Goal: Find specific page/section: Find specific page/section

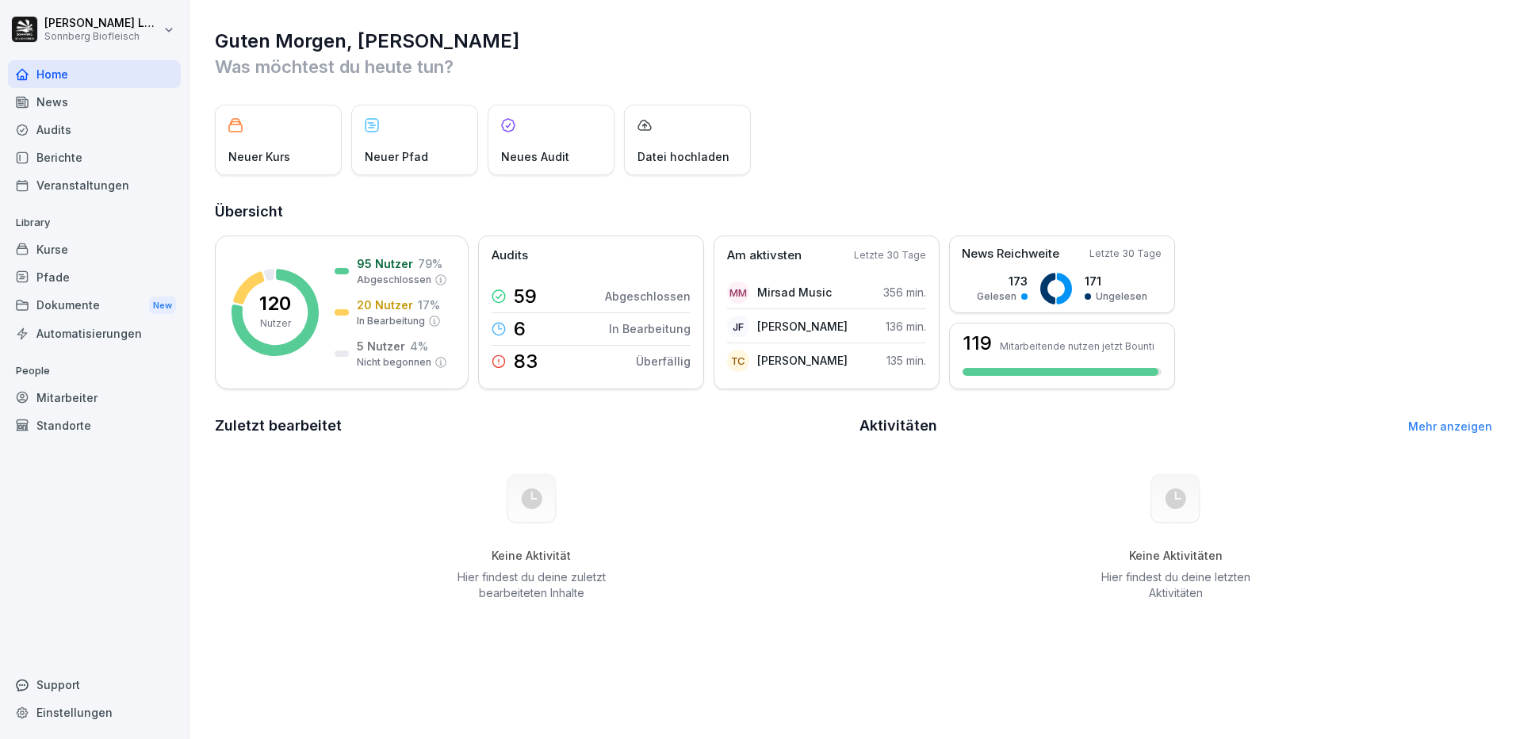
click at [76, 399] on div "Mitarbeiter" at bounding box center [94, 398] width 173 height 28
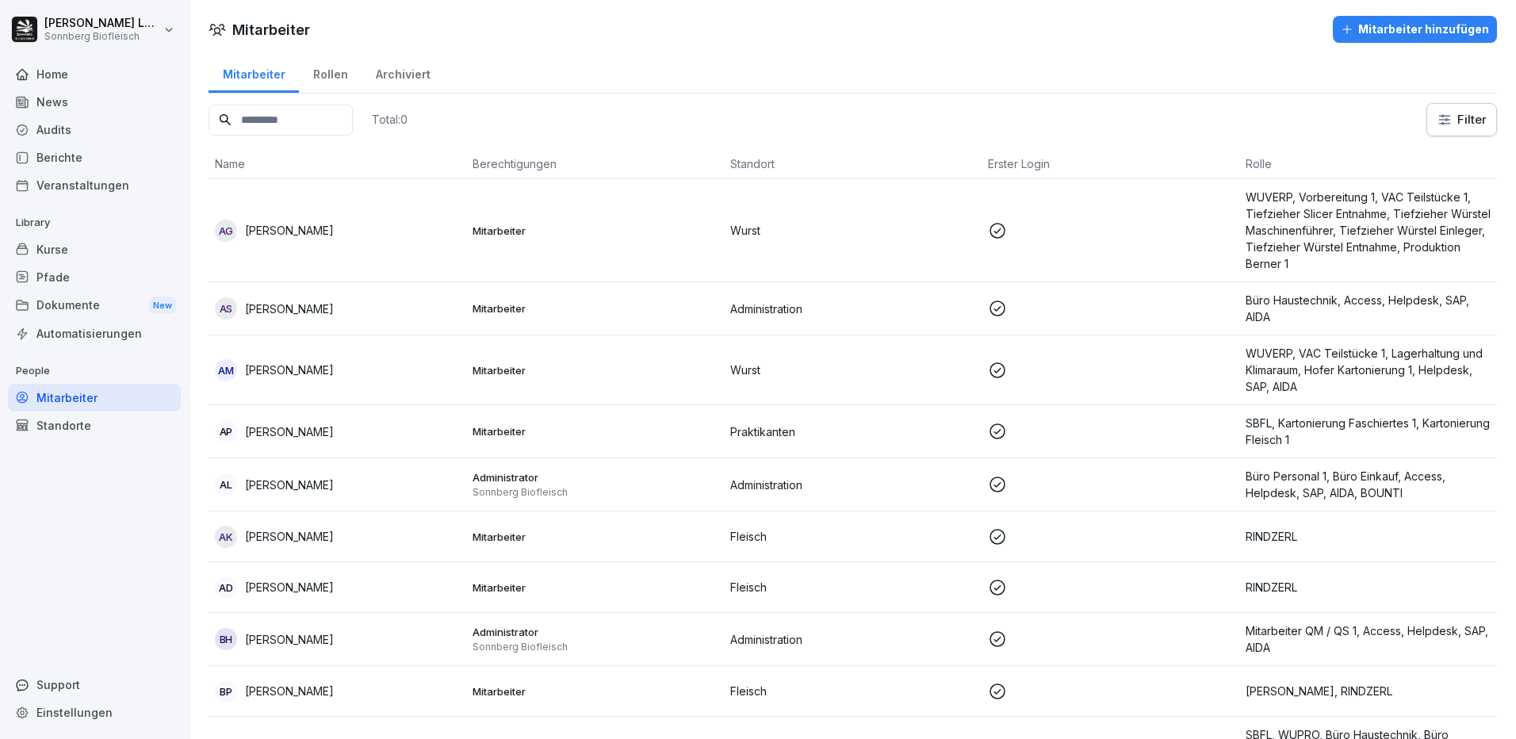
click at [314, 120] on input at bounding box center [280, 120] width 144 height 31
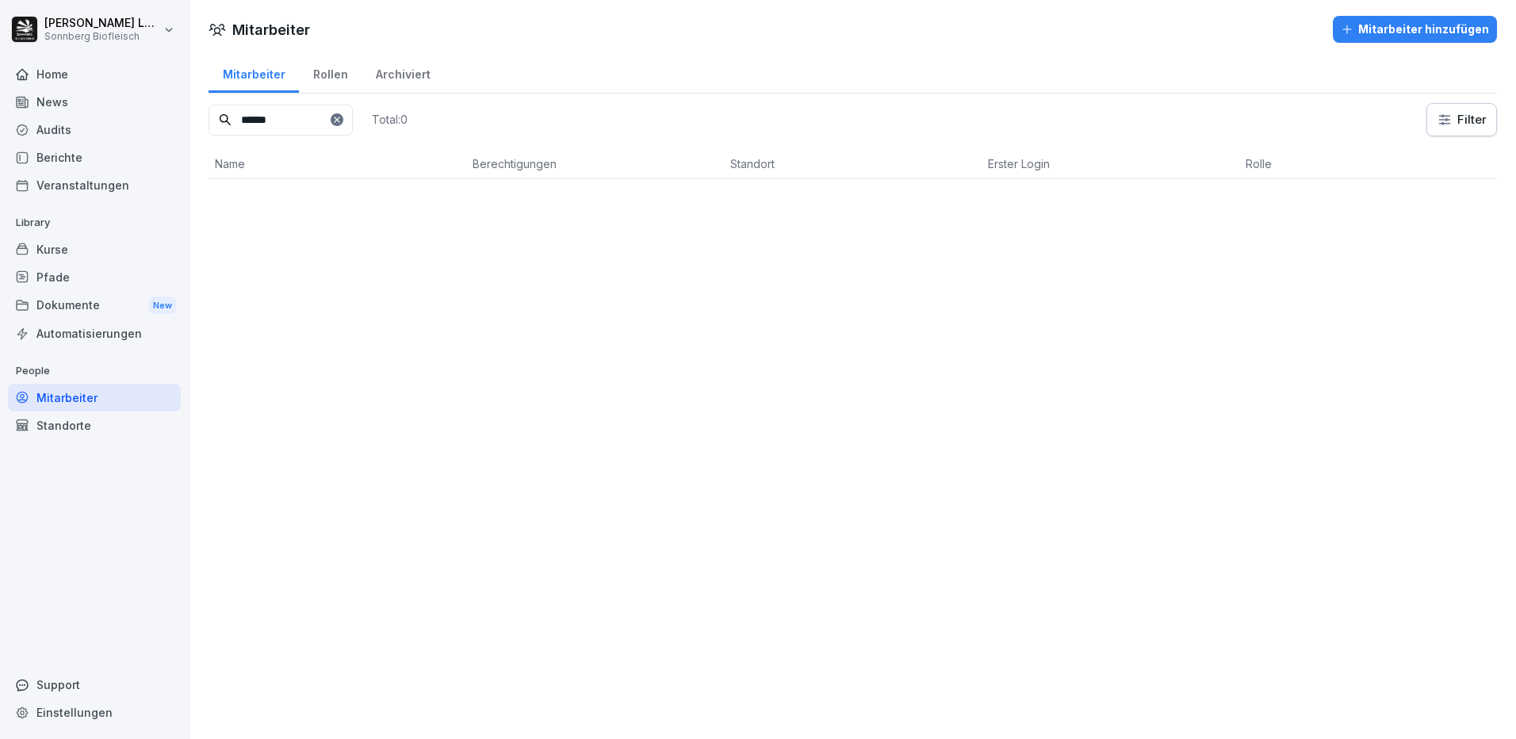
click at [342, 124] on input "******" at bounding box center [280, 120] width 144 height 31
type input "******"
click at [65, 423] on div "Standorte" at bounding box center [94, 425] width 173 height 28
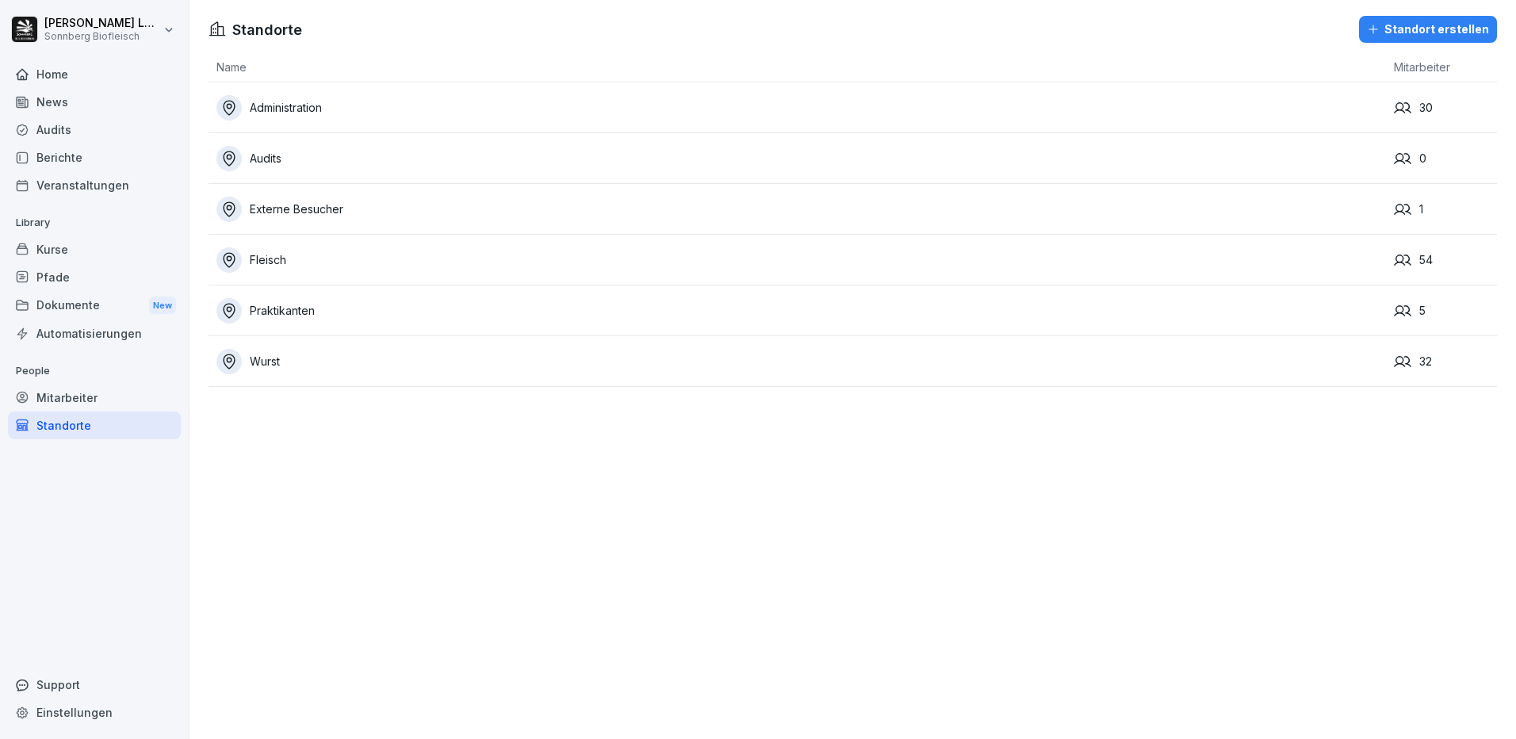
click at [78, 396] on div "Mitarbeiter" at bounding box center [94, 398] width 173 height 28
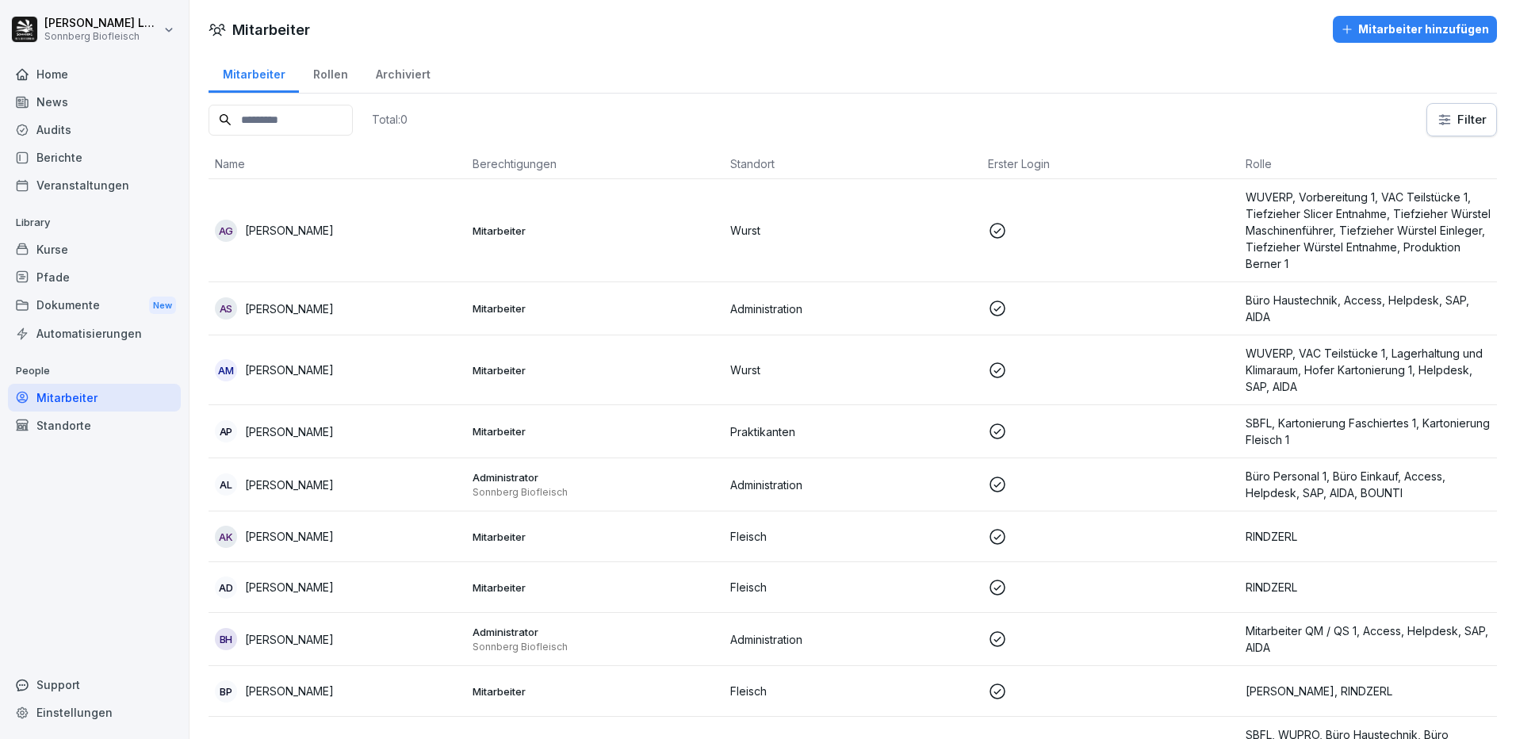
click at [285, 120] on input at bounding box center [280, 120] width 144 height 31
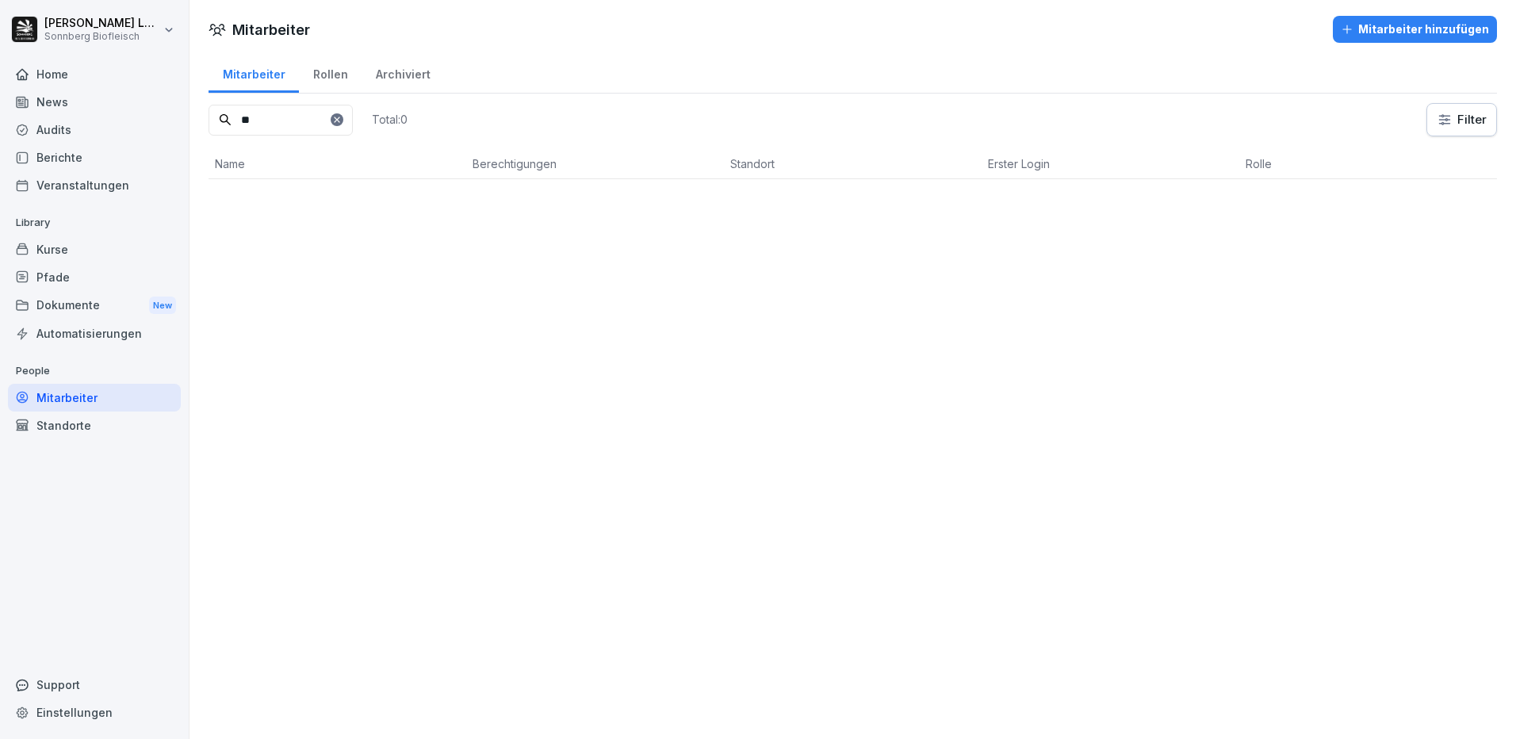
type input "*"
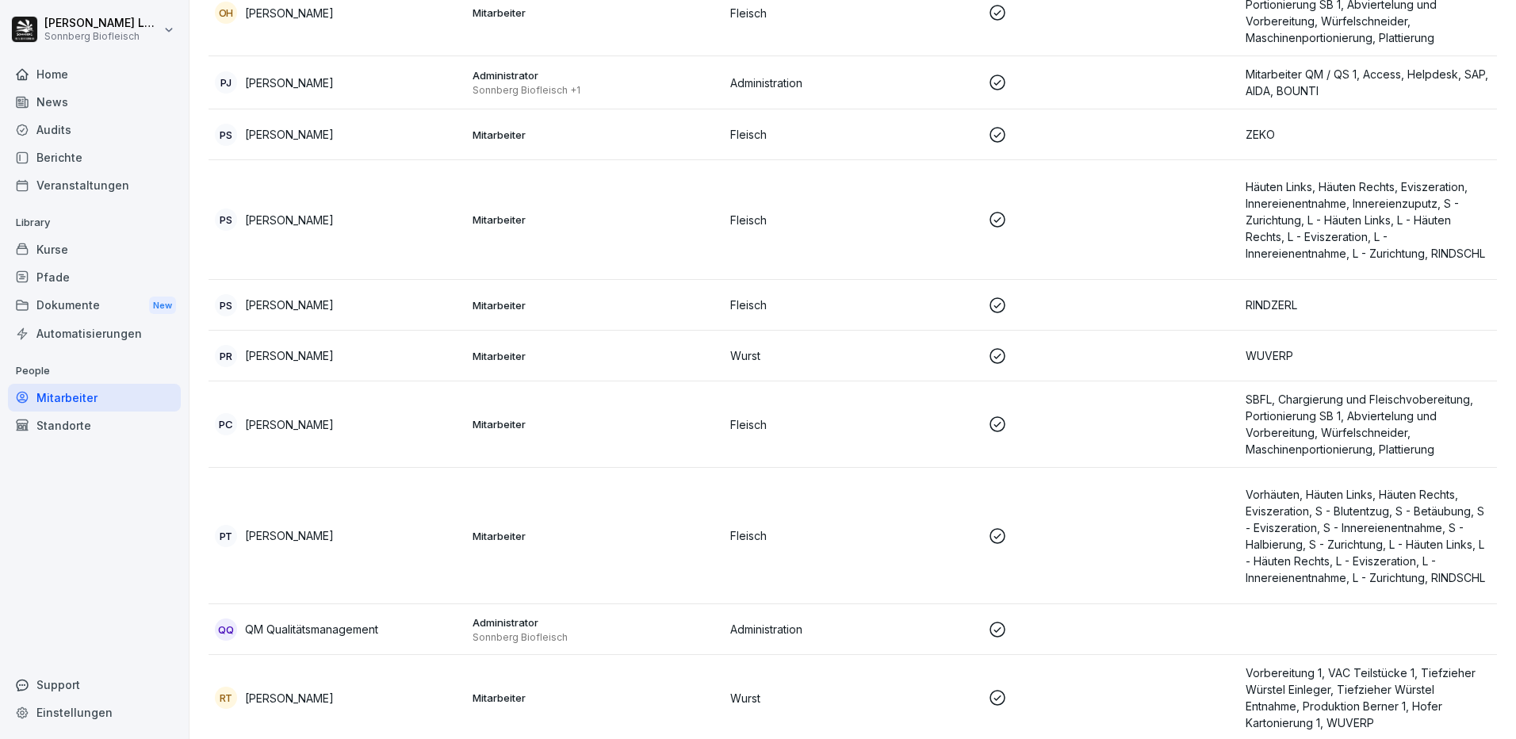
scroll to position [6580, 0]
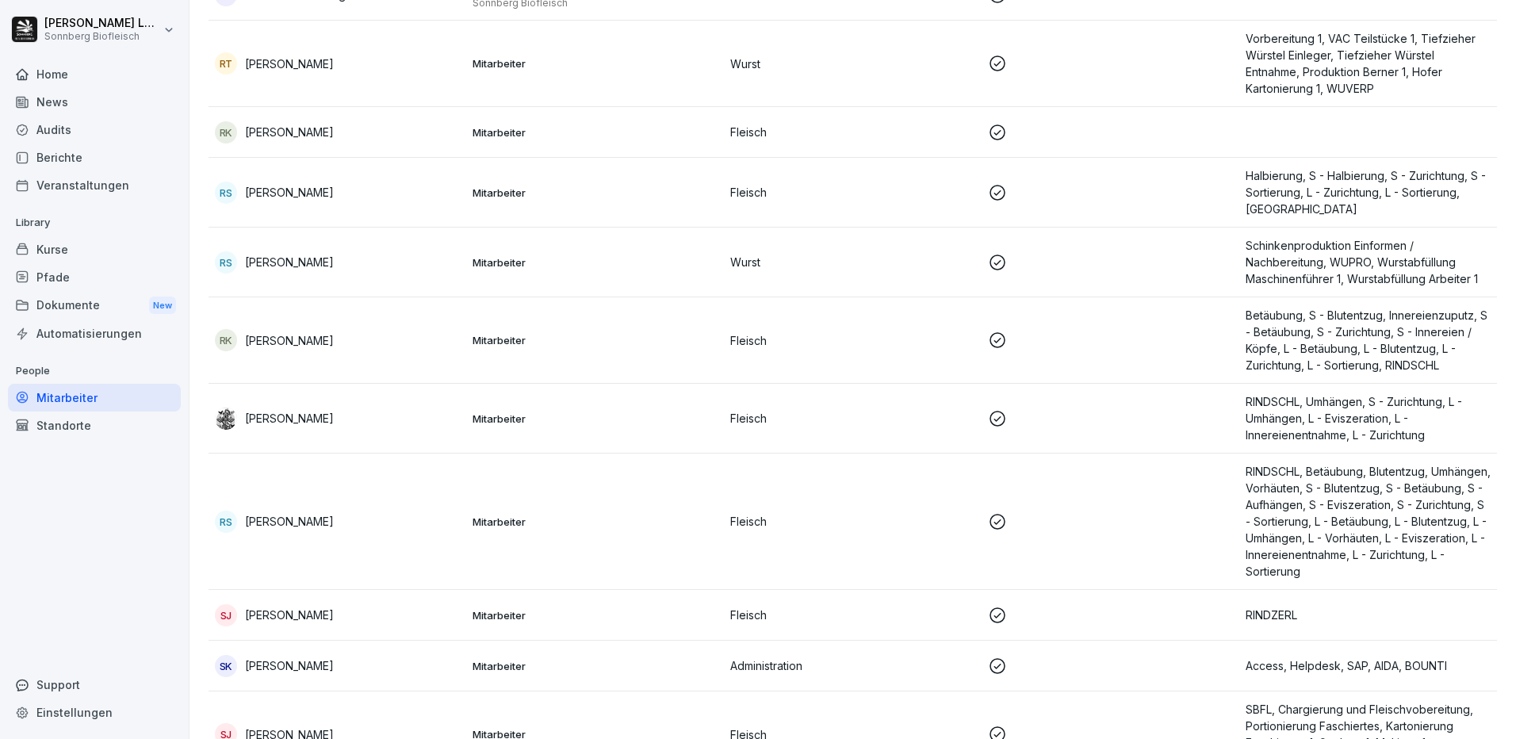
click at [447, 530] on div "RS [PERSON_NAME]" at bounding box center [337, 522] width 245 height 22
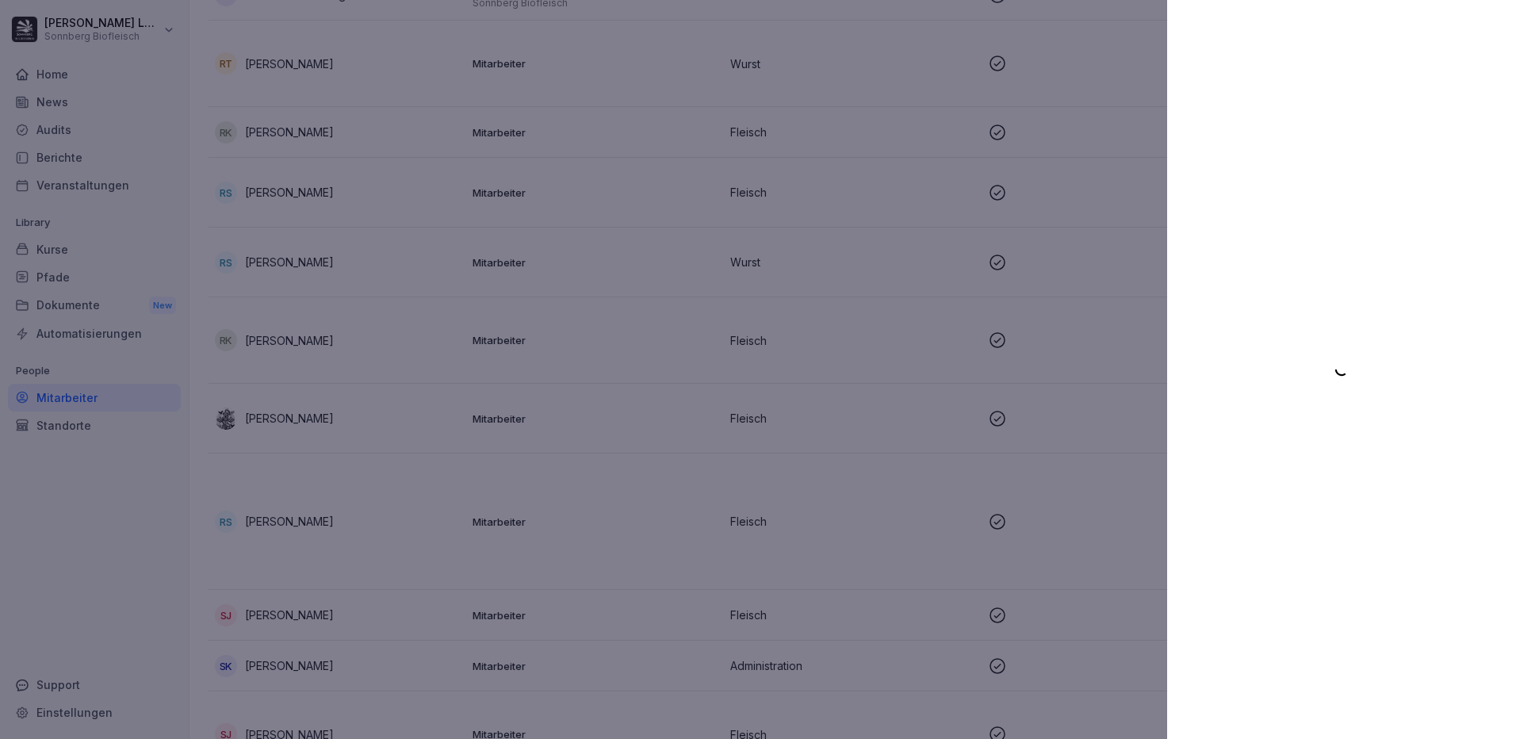
click at [828, 196] on div at bounding box center [758, 369] width 1516 height 739
